Goal: Navigation & Orientation: Find specific page/section

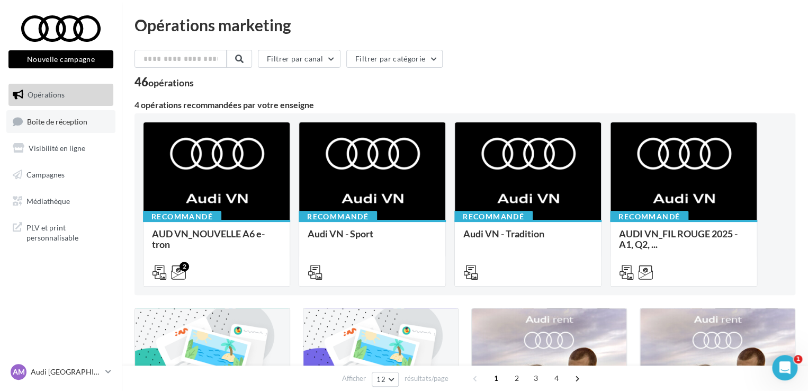
click at [72, 118] on span "Boîte de réception" at bounding box center [57, 120] width 60 height 9
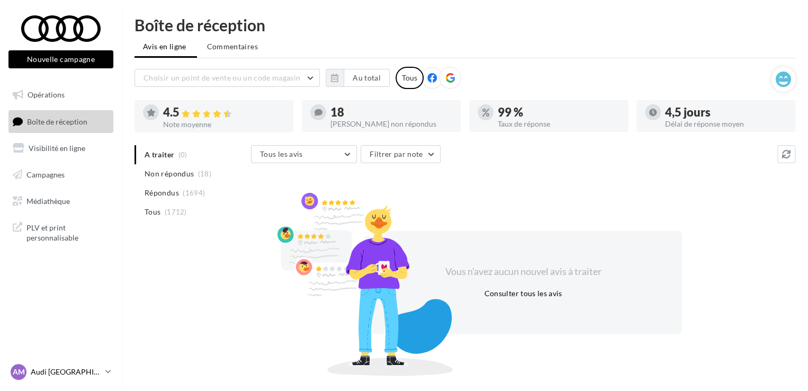
click at [47, 374] on p "Audi [GEOGRAPHIC_DATA]" at bounding box center [66, 371] width 70 height 11
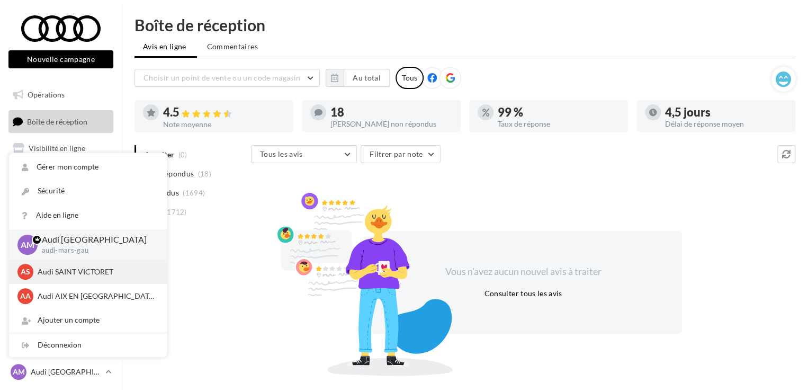
click at [53, 269] on p "Audi SAINT VICTORET" at bounding box center [96, 271] width 116 height 11
